Goal: Book appointment/travel/reservation

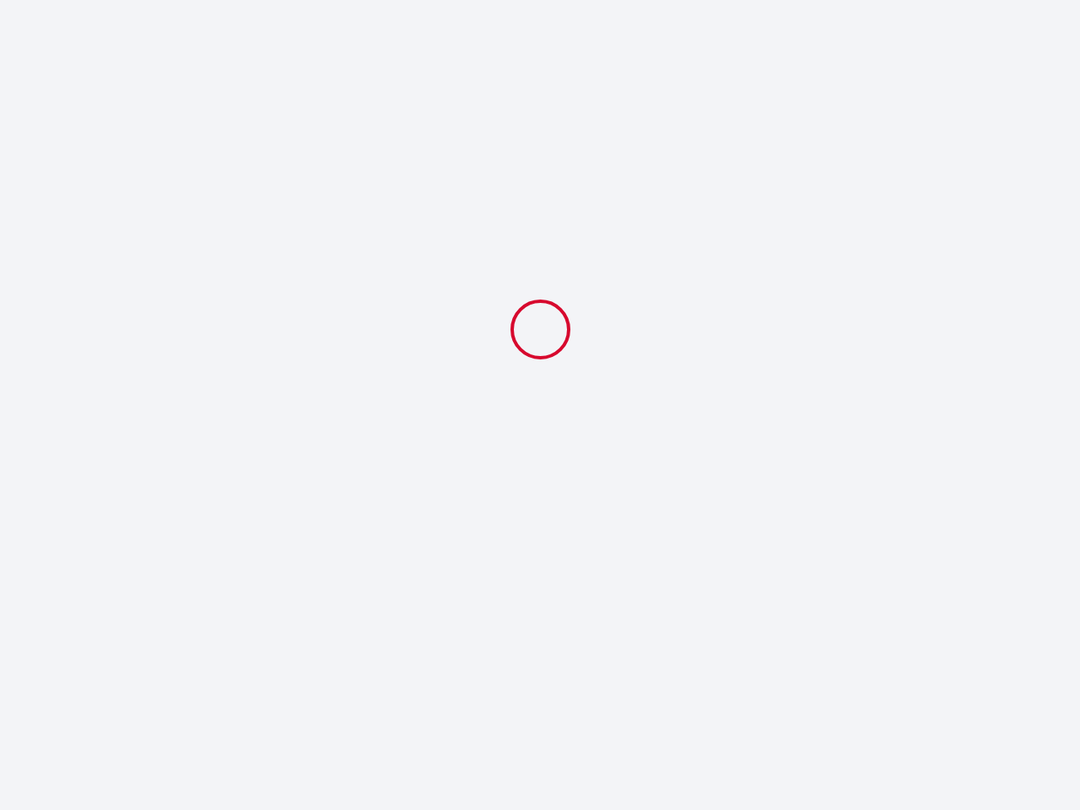
select select
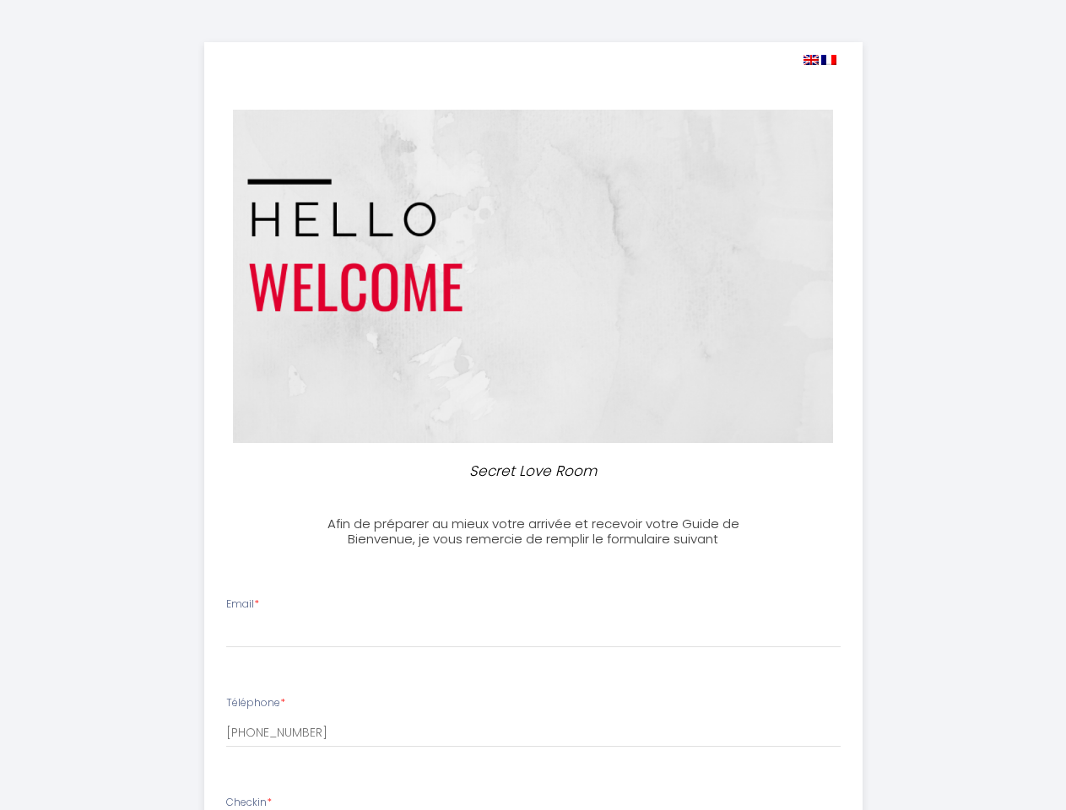
click at [810, 60] on img at bounding box center [810, 60] width 15 height 10
select select
click at [829, 60] on img at bounding box center [828, 60] width 15 height 10
select select
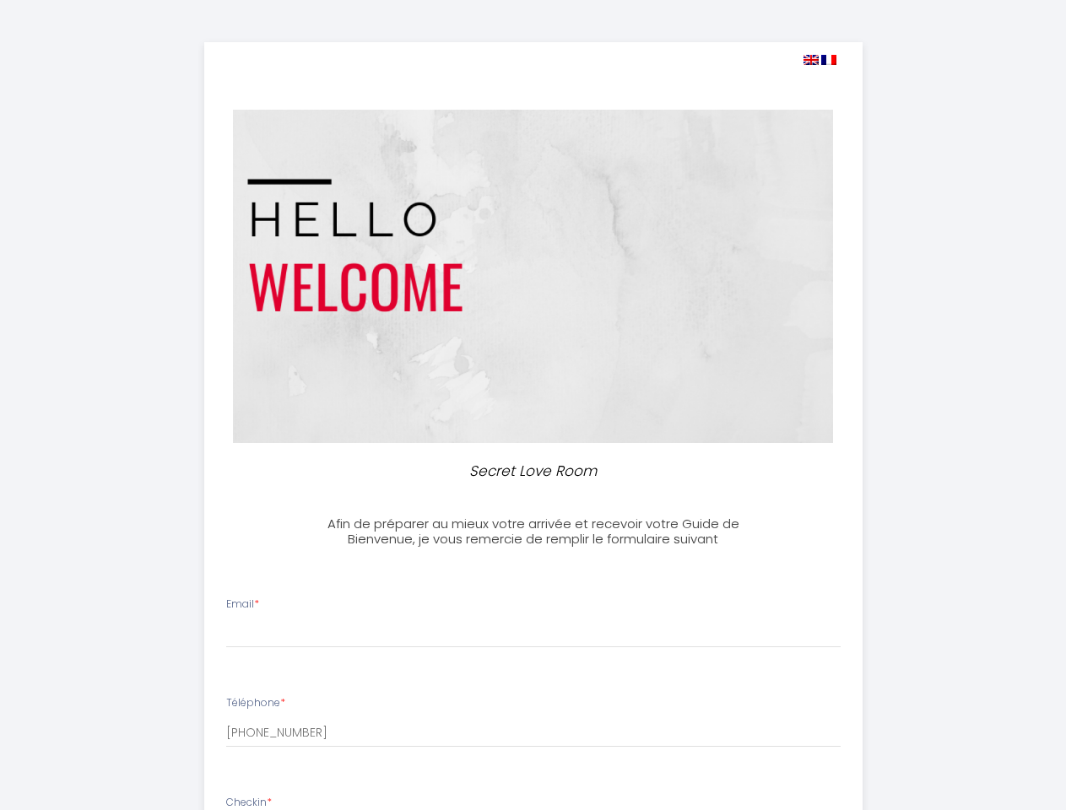
select select
